Goal: Navigation & Orientation: Find specific page/section

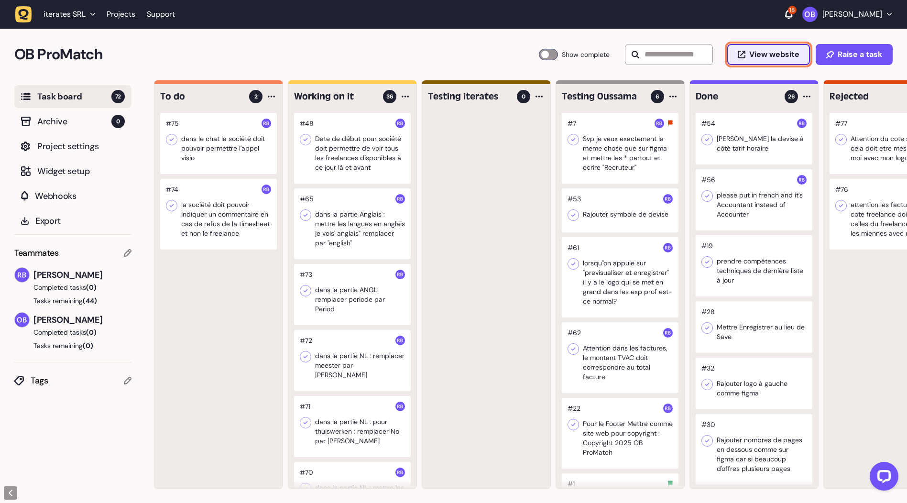
click at [784, 52] on span "View website" at bounding box center [775, 55] width 50 height 8
click at [849, 26] on header "iterates SRL Projects Support 18 [PERSON_NAME]" at bounding box center [453, 14] width 907 height 29
click at [848, 21] on button "[PERSON_NAME]" at bounding box center [847, 14] width 89 height 15
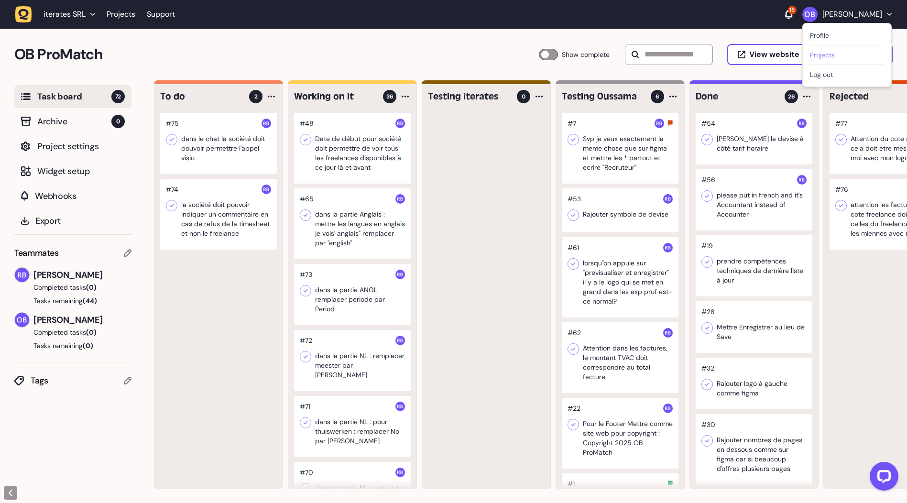
click at [828, 58] on link "Projects" at bounding box center [847, 55] width 74 height 10
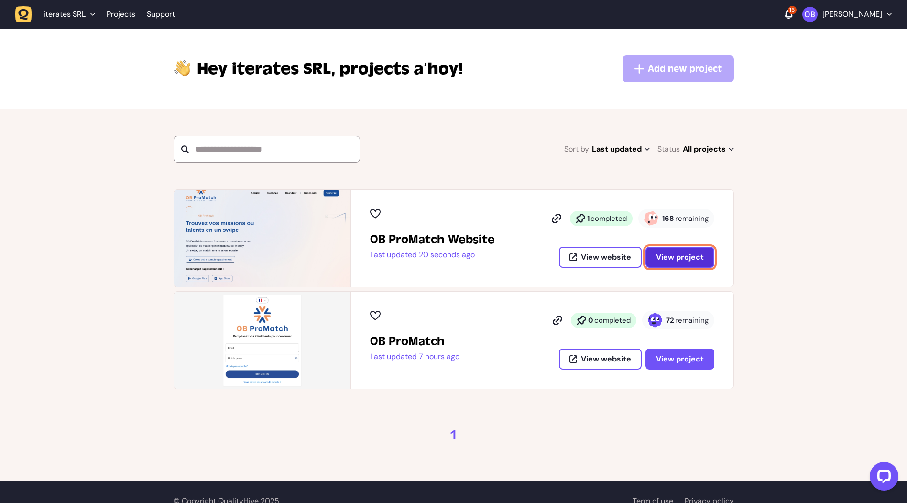
click at [666, 258] on span "View project" at bounding box center [680, 257] width 48 height 10
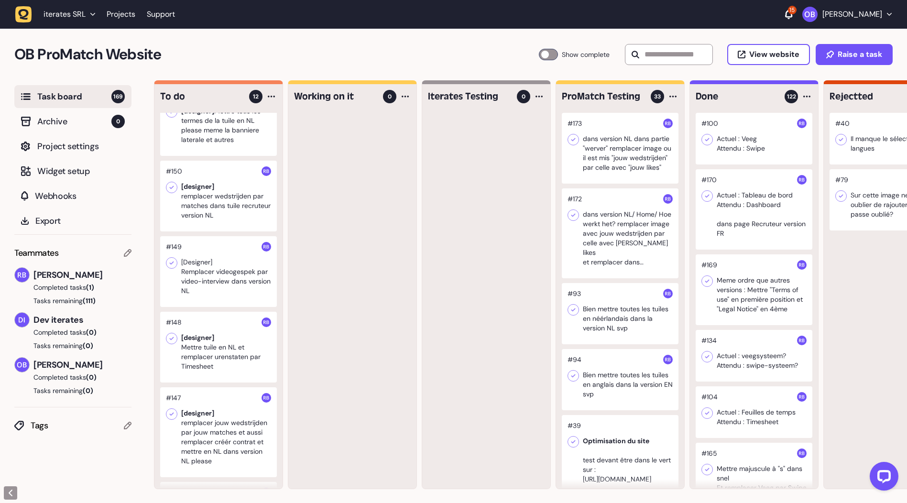
scroll to position [191, 0]
